Goal: Task Accomplishment & Management: Manage account settings

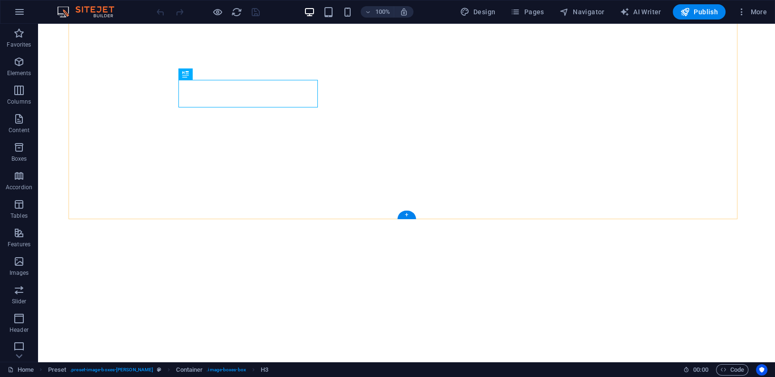
scroll to position [444, 0]
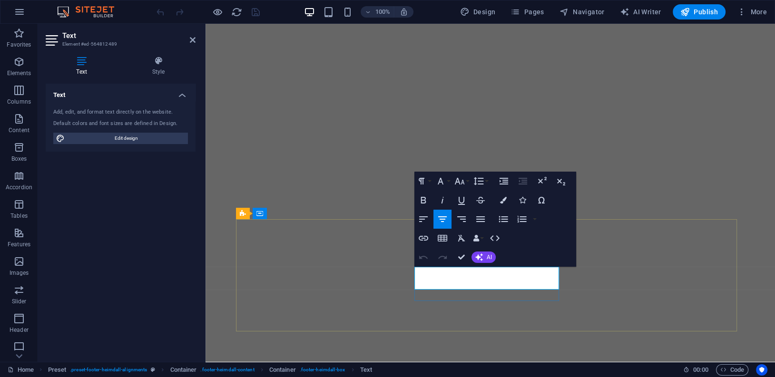
drag, startPoint x: 509, startPoint y: 284, endPoint x: 468, endPoint y: 284, distance: 40.5
click at [489, 259] on icon "button" at bounding box center [486, 259] width 11 height 11
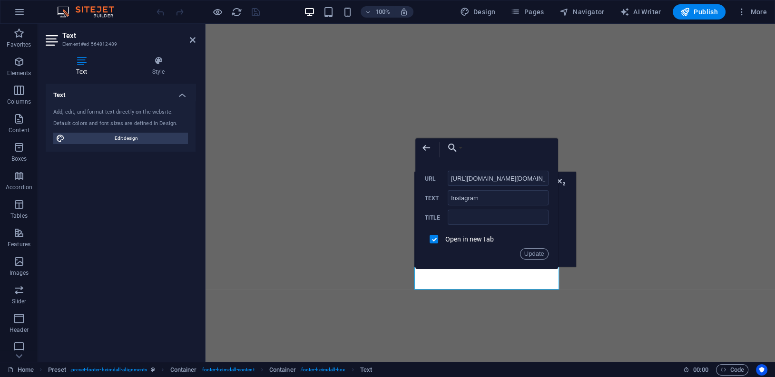
scroll to position [0, 35]
drag, startPoint x: 492, startPoint y: 180, endPoint x: 565, endPoint y: 183, distance: 72.9
click at [558, 183] on div "Back Choose Link Home About NEWS Work Work Bakup Hire Me Contact Legal Notice P…" at bounding box center [486, 203] width 143 height 131
type input "https://www.instagram.com/northernlaser.FIT"
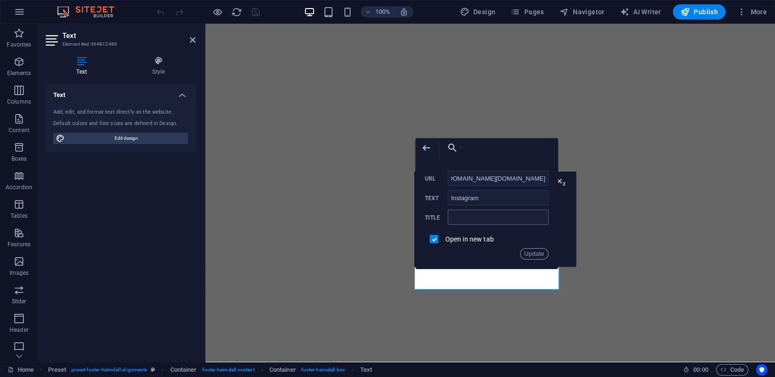
scroll to position [0, 28]
click at [538, 254] on button "Update" at bounding box center [534, 253] width 29 height 11
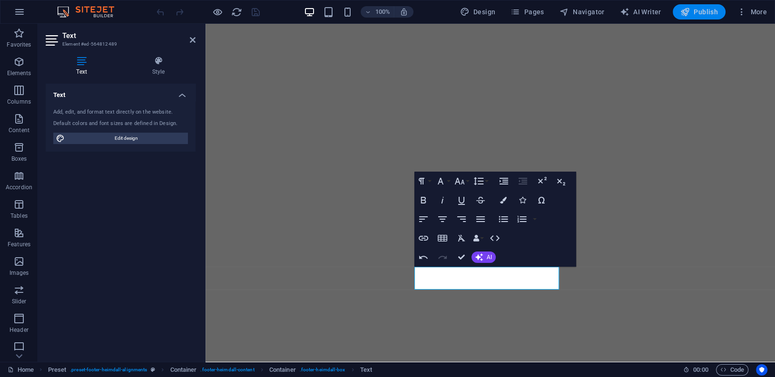
click at [708, 11] on span "Publish" at bounding box center [699, 12] width 38 height 10
